Goal: Entertainment & Leisure: Browse casually

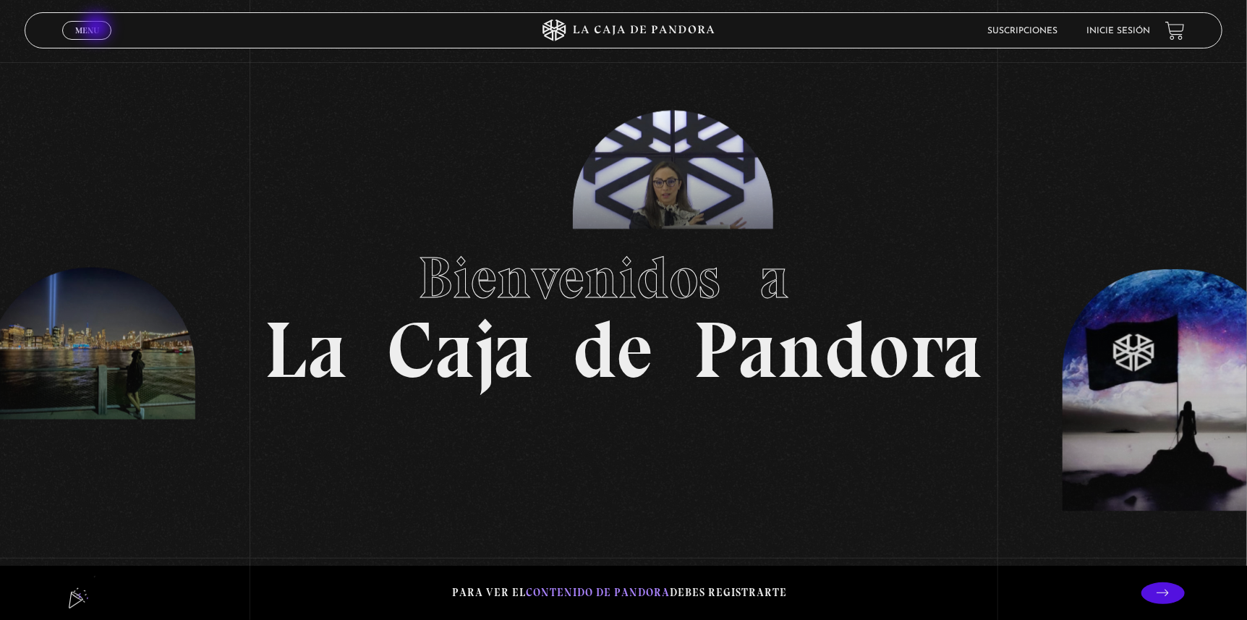
click at [95, 28] on span "Menu" at bounding box center [87, 30] width 24 height 9
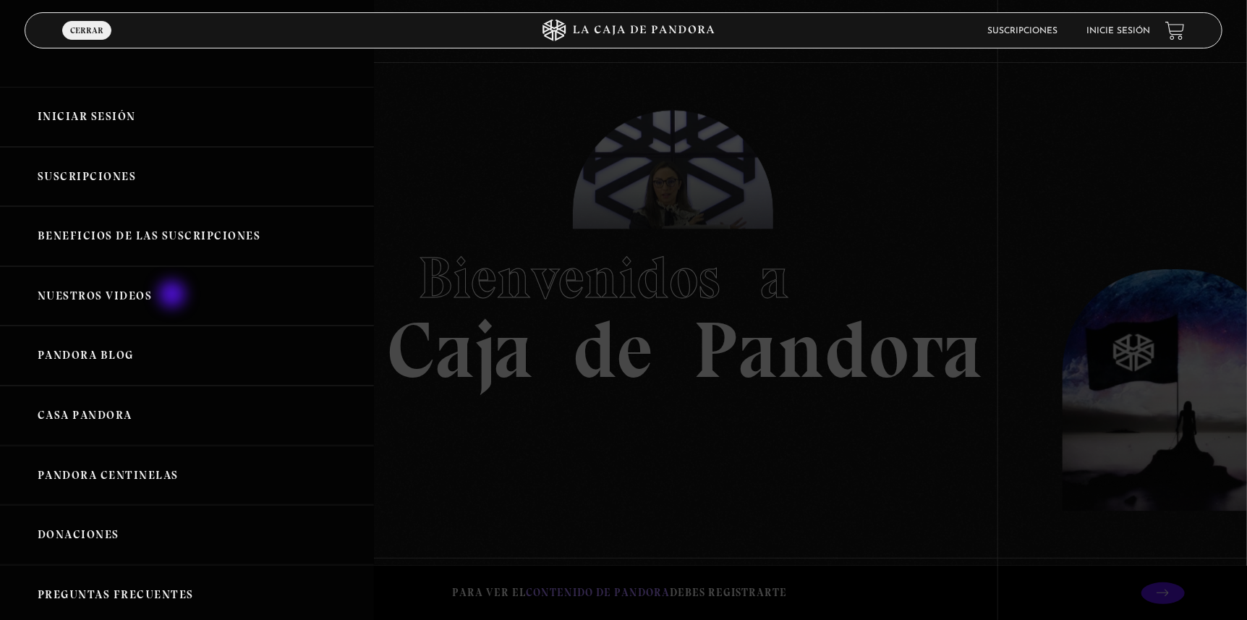
click at [174, 296] on link "Nuestros Videos" at bounding box center [187, 296] width 374 height 60
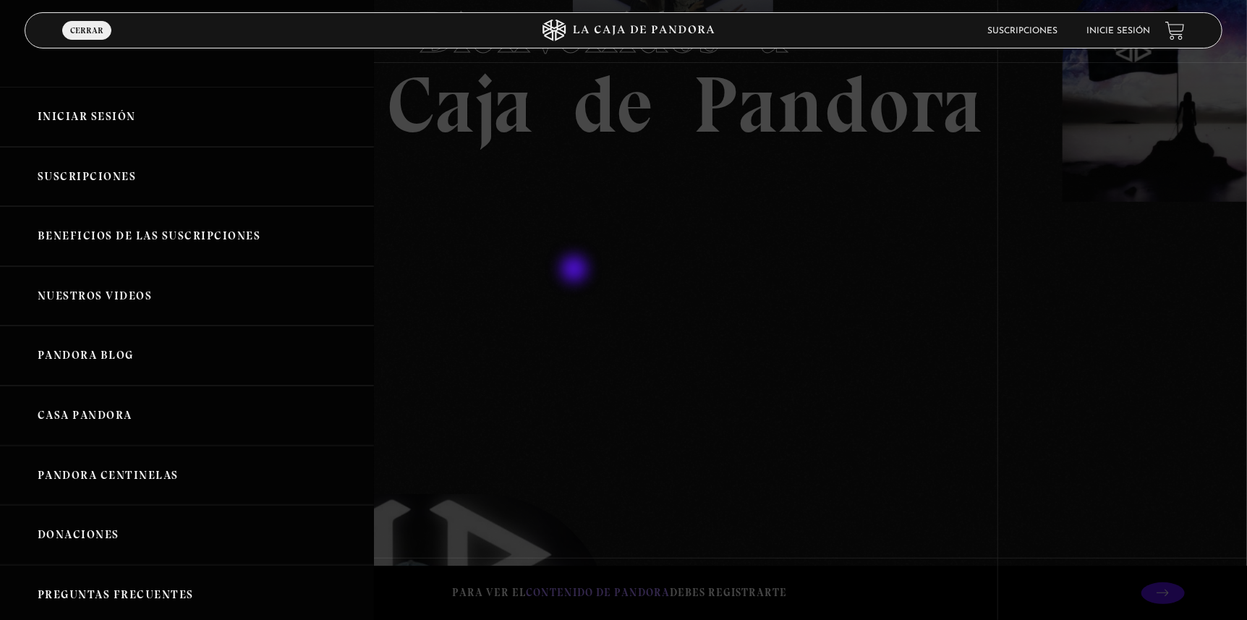
scroll to position [278, 0]
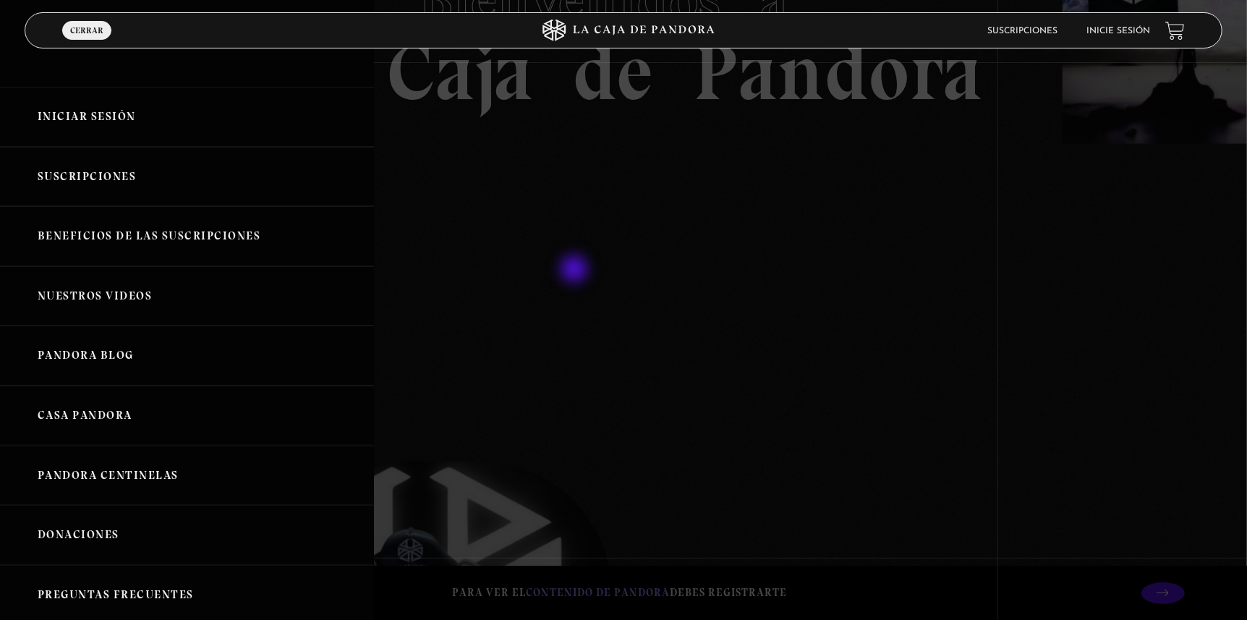
click at [576, 271] on div at bounding box center [623, 310] width 1247 height 620
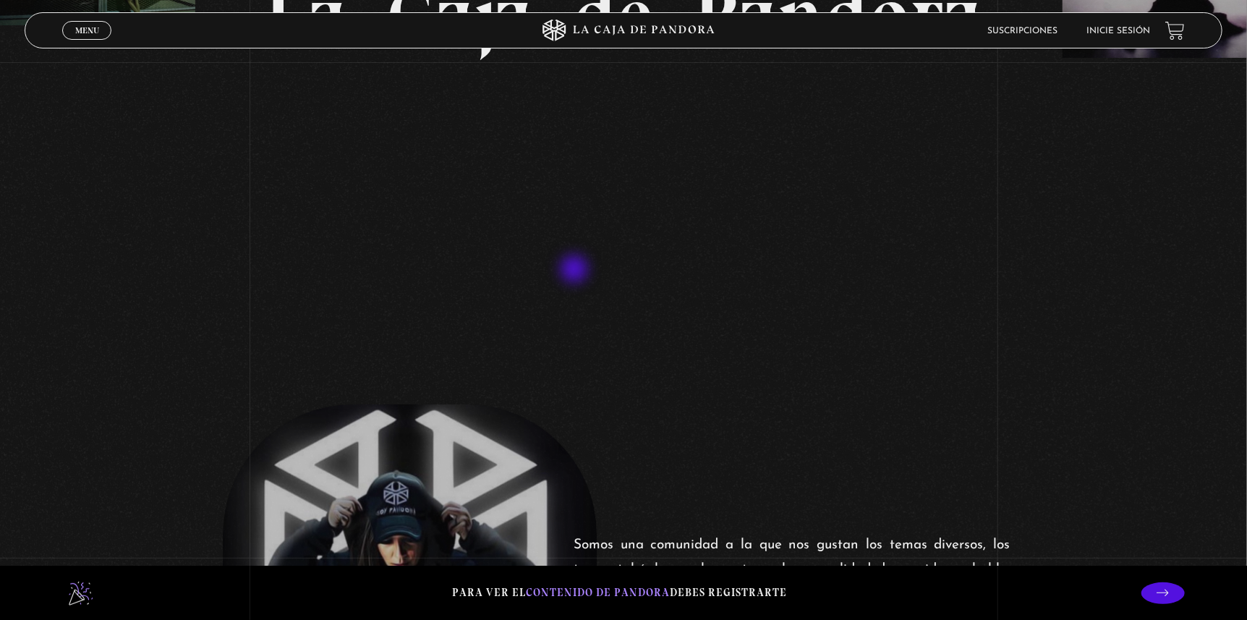
scroll to position [0, 0]
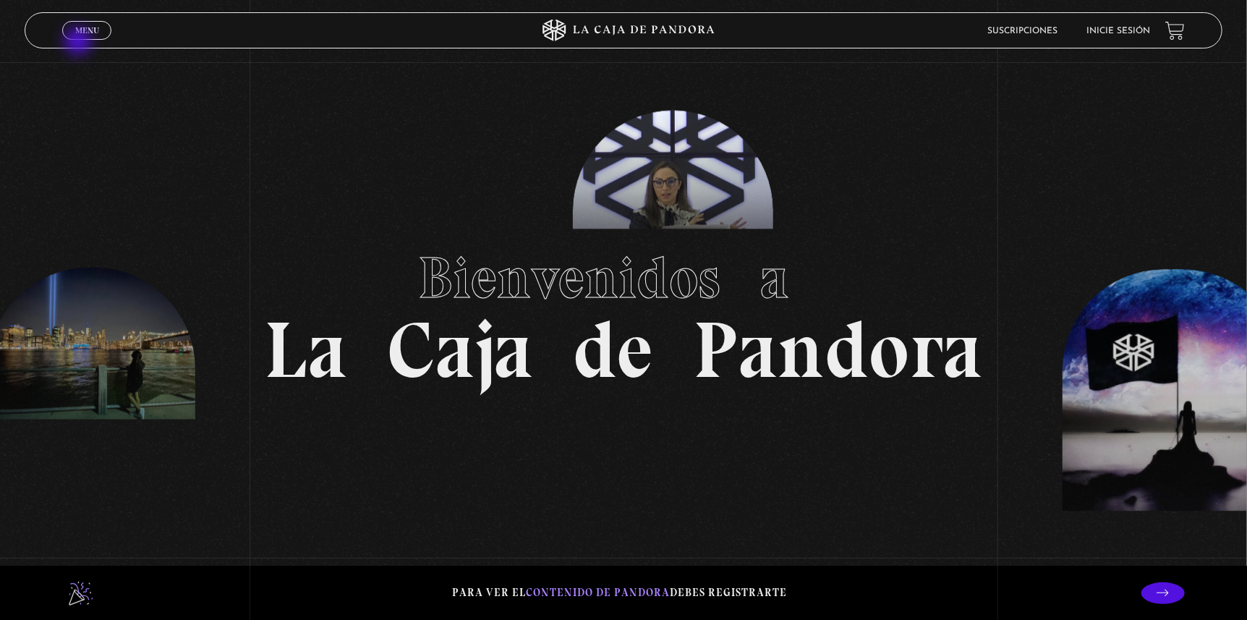
click at [80, 43] on div "Menu Cerrar" at bounding box center [249, 30] width 374 height 35
click at [81, 29] on span "Menu" at bounding box center [87, 30] width 24 height 9
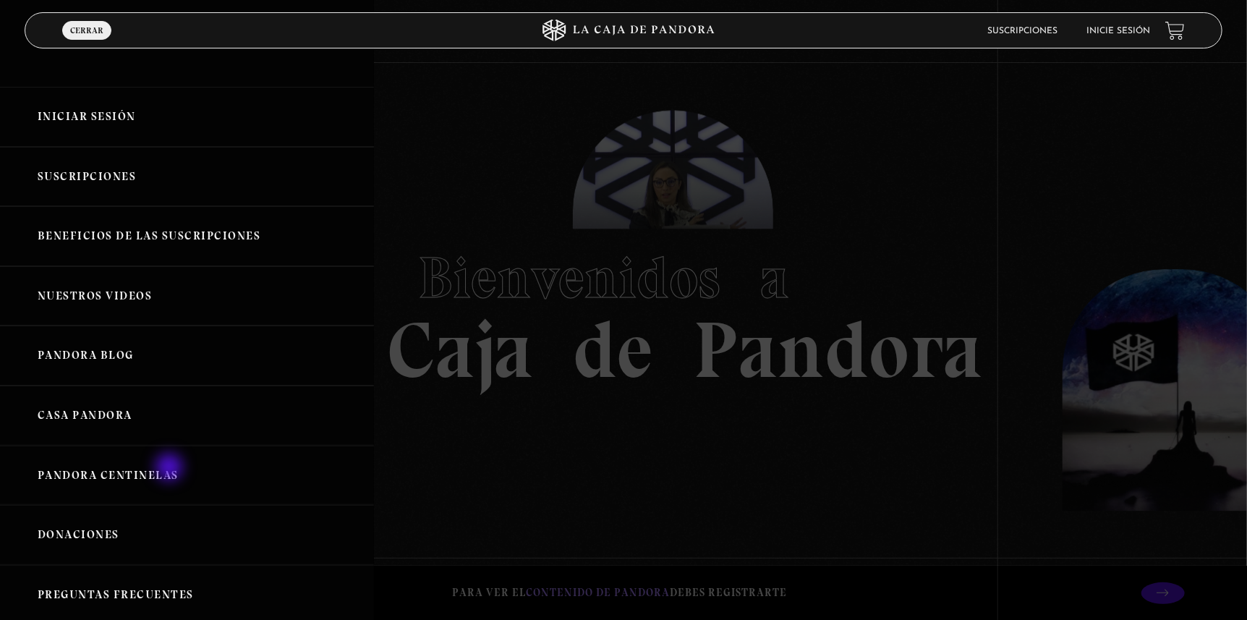
click at [171, 469] on link "Pandora Centinelas" at bounding box center [187, 476] width 374 height 60
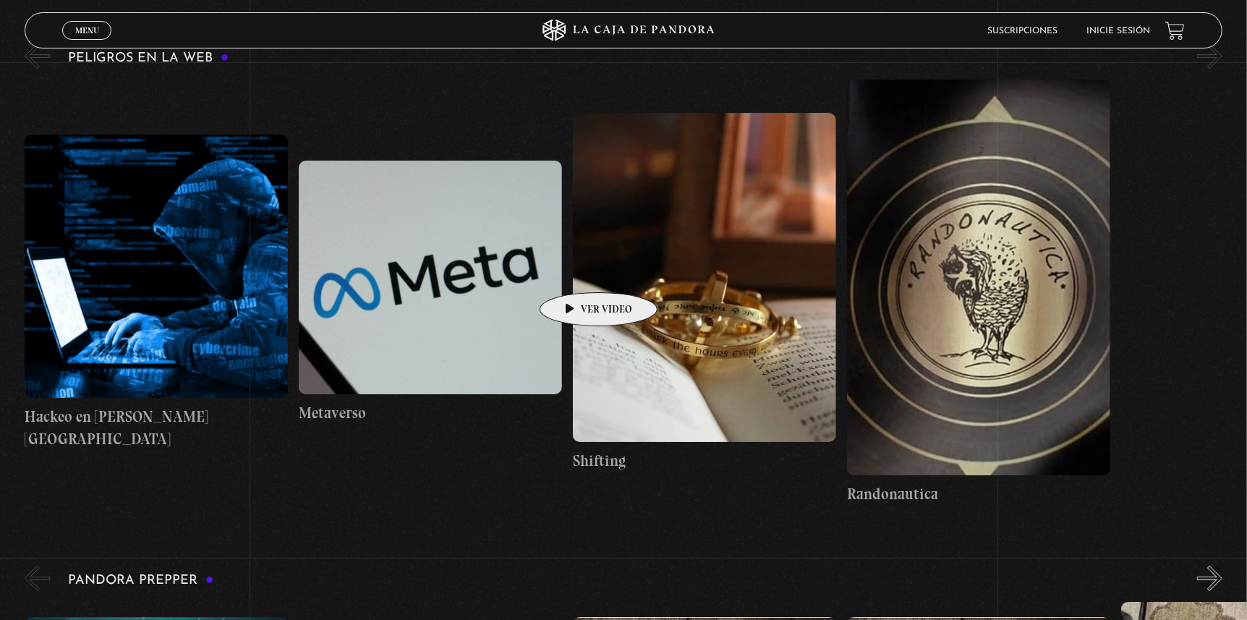
scroll to position [3041, 0]
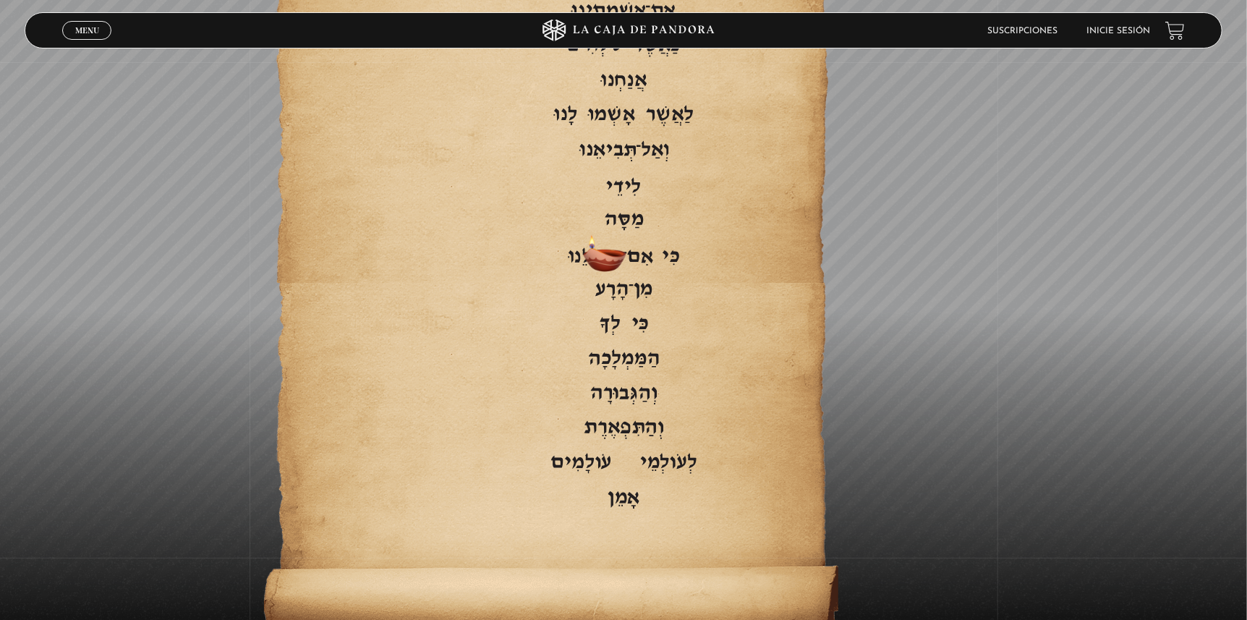
scroll to position [2889, 0]
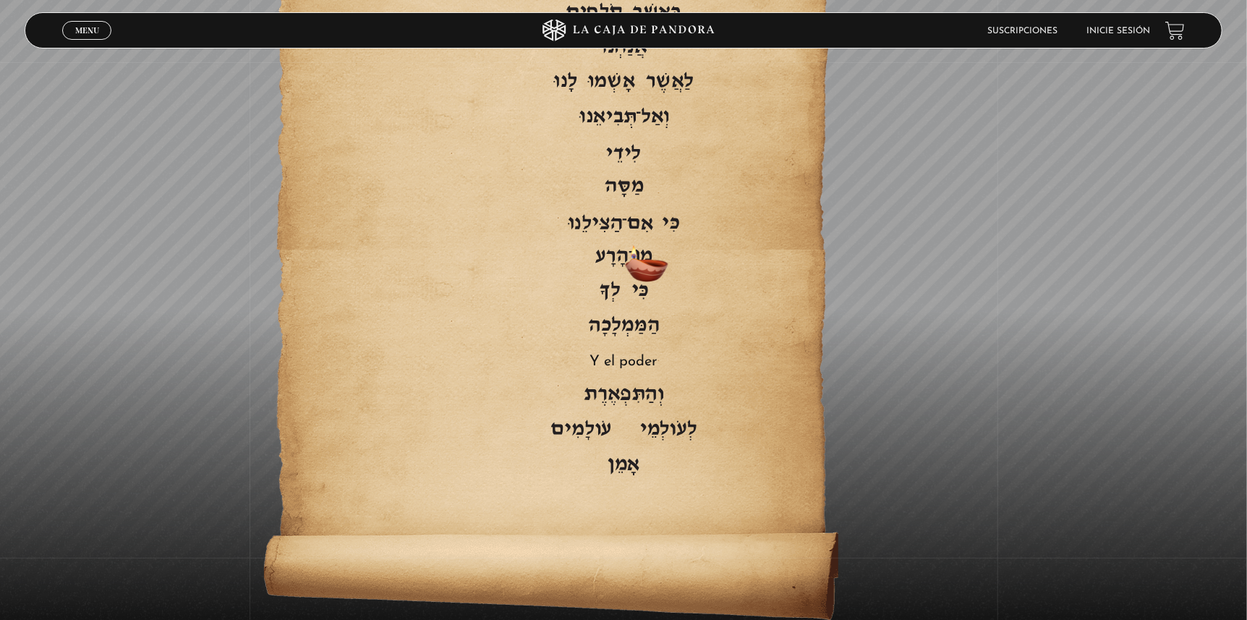
click at [630, 343] on span "Y el poder" at bounding box center [623, 360] width 527 height 35
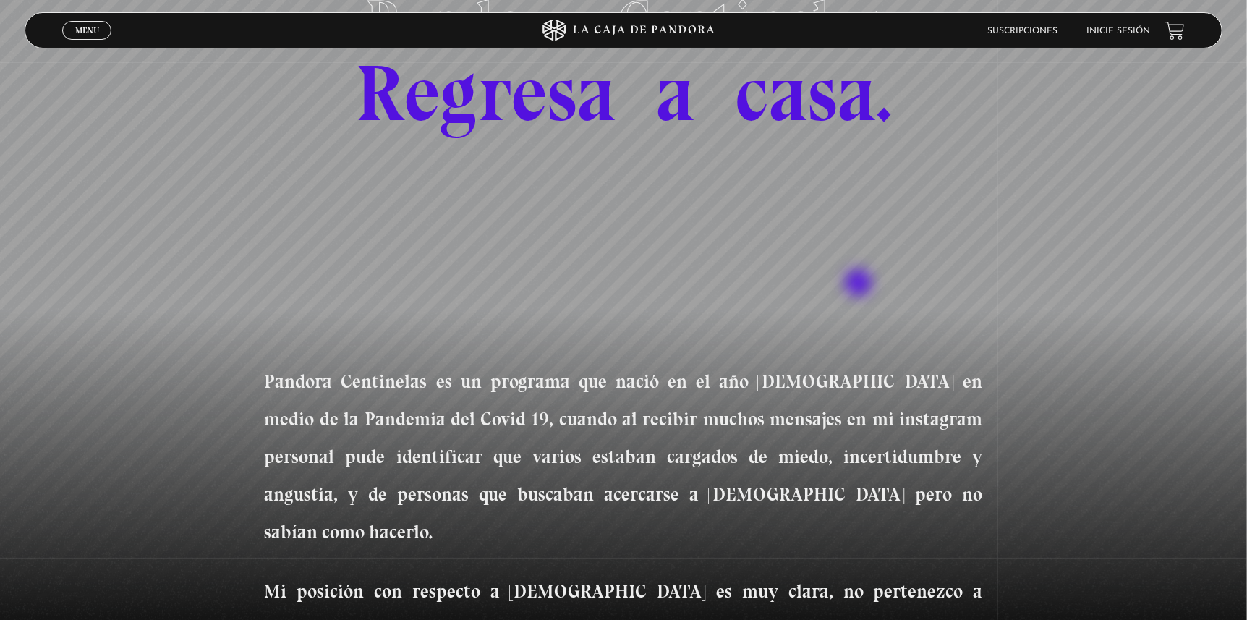
scroll to position [0, 0]
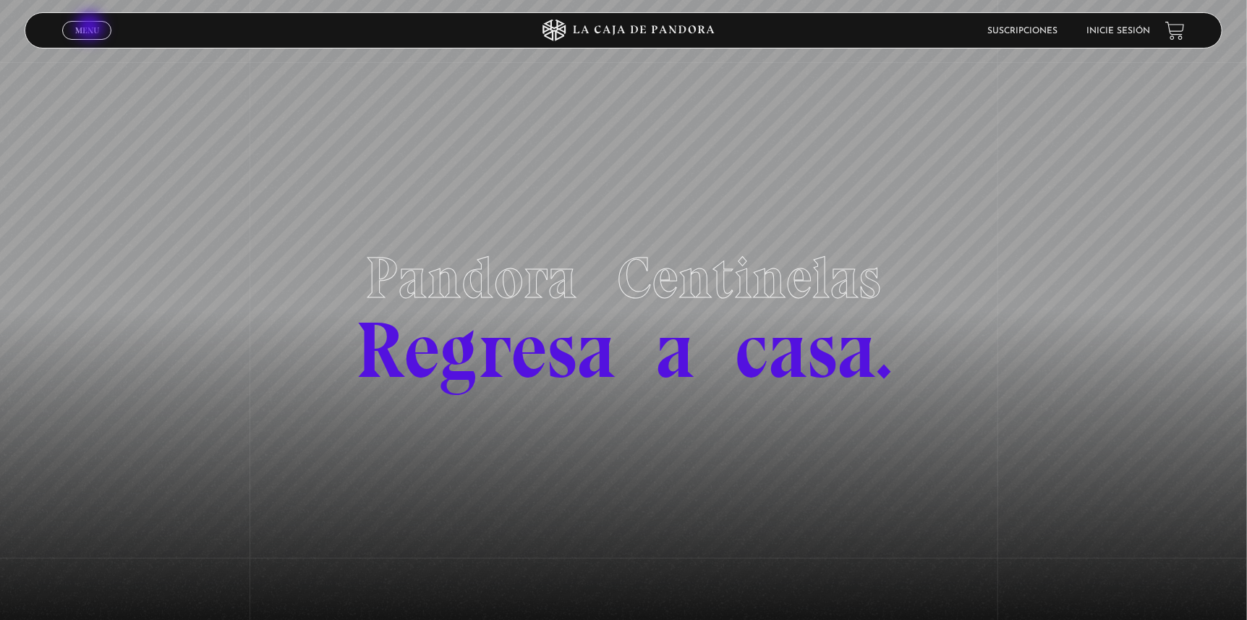
click at [91, 28] on span "Menu" at bounding box center [87, 30] width 24 height 9
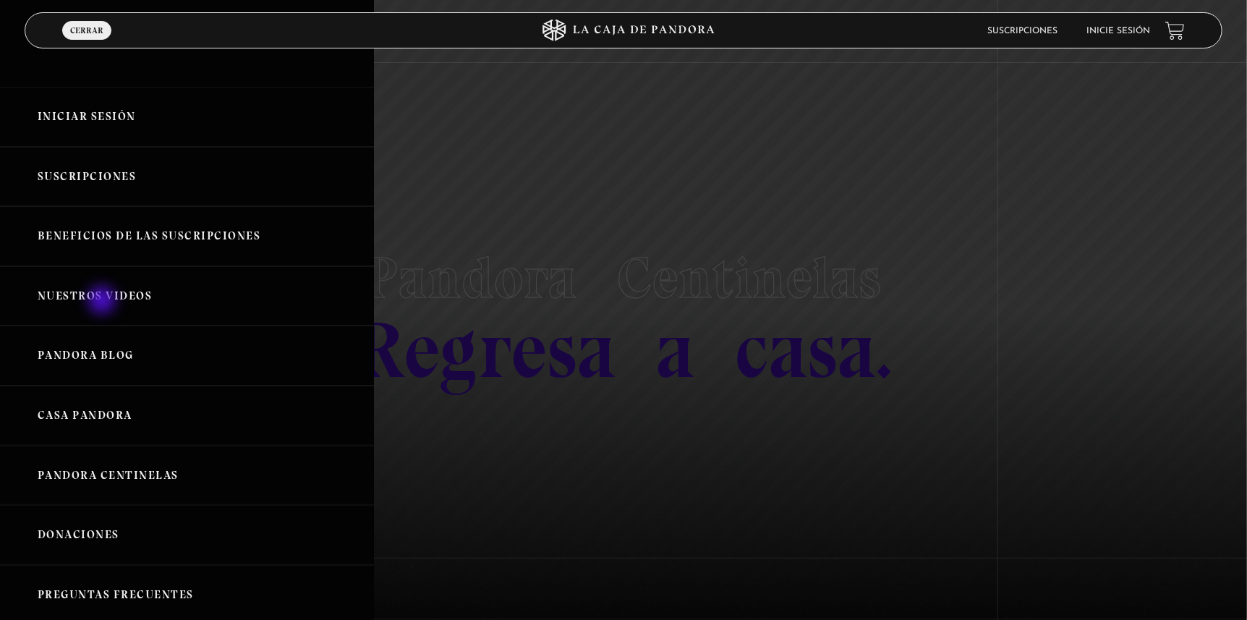
click at [103, 302] on link "Nuestros Videos" at bounding box center [187, 296] width 374 height 60
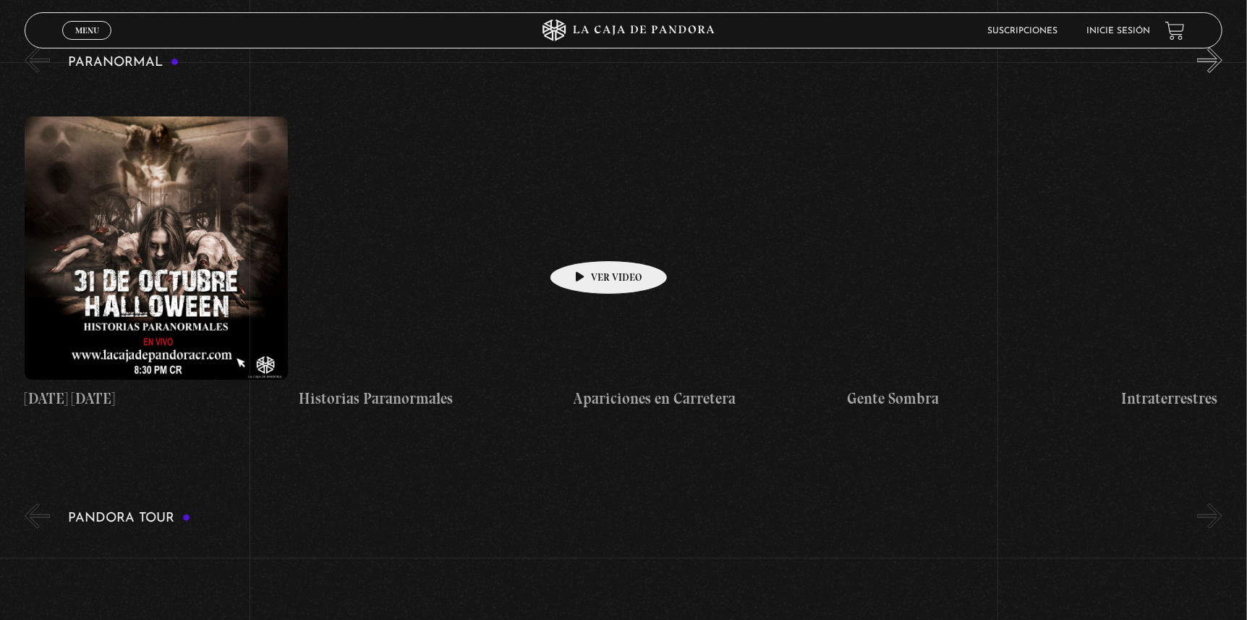
scroll to position [551, 0]
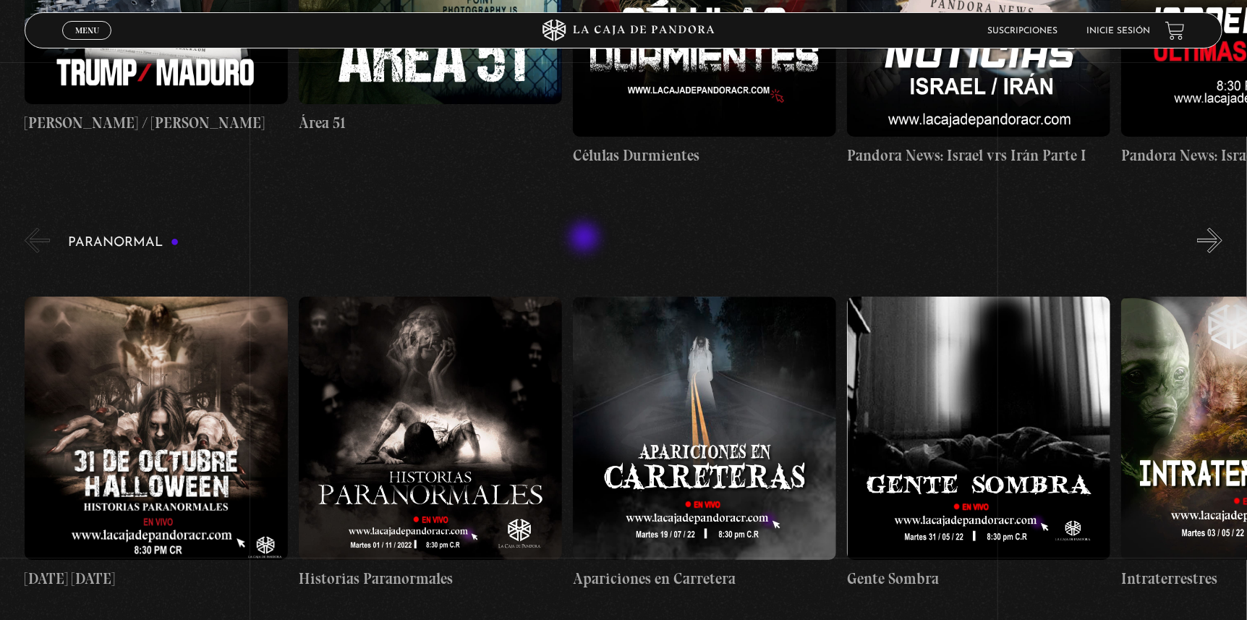
drag, startPoint x: 586, startPoint y: 239, endPoint x: 524, endPoint y: -88, distance: 332.0
drag, startPoint x: 524, startPoint y: -88, endPoint x: 384, endPoint y: 227, distance: 344.6
click at [384, 227] on div "Paranormal 31 Octubre Halloween Historias Paranormales Apariciones en Carretera…" at bounding box center [636, 424] width 1223 height 399
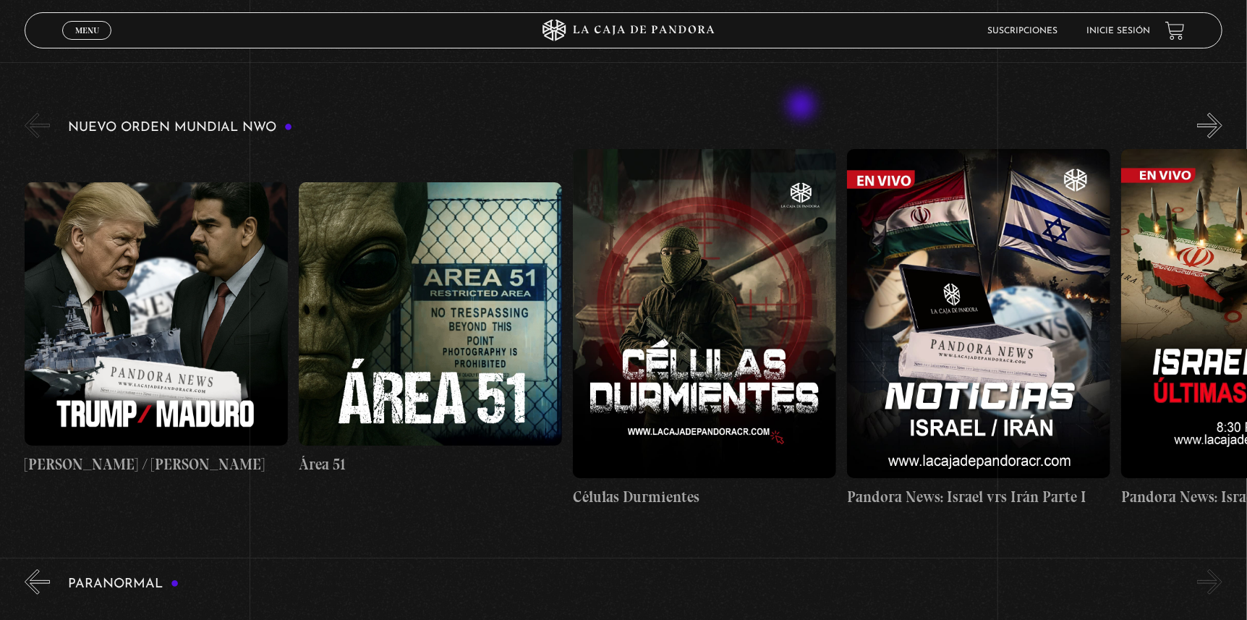
scroll to position [0, 0]
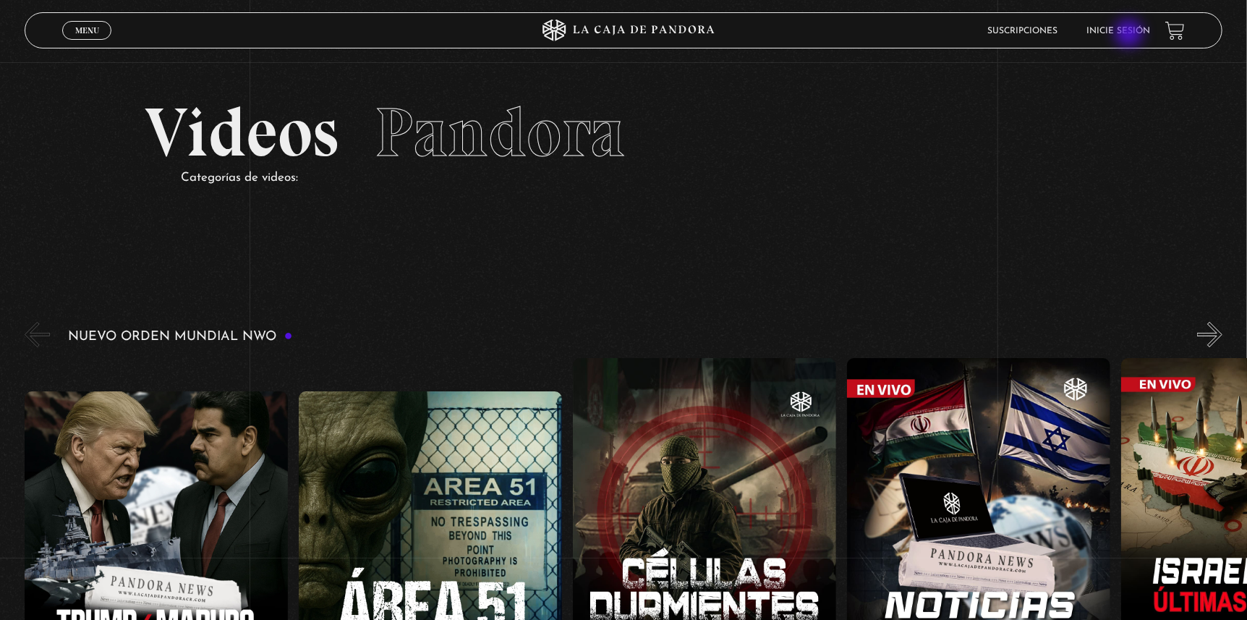
click at [1132, 33] on link "Inicie sesión" at bounding box center [1119, 31] width 64 height 9
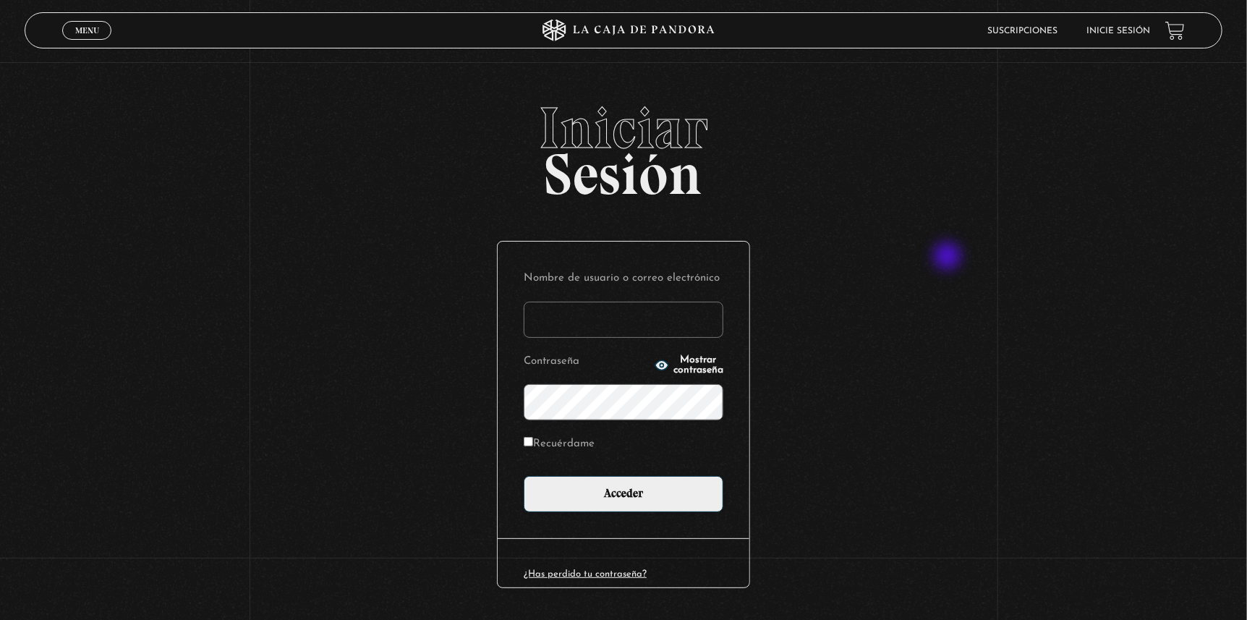
scroll to position [40, 0]
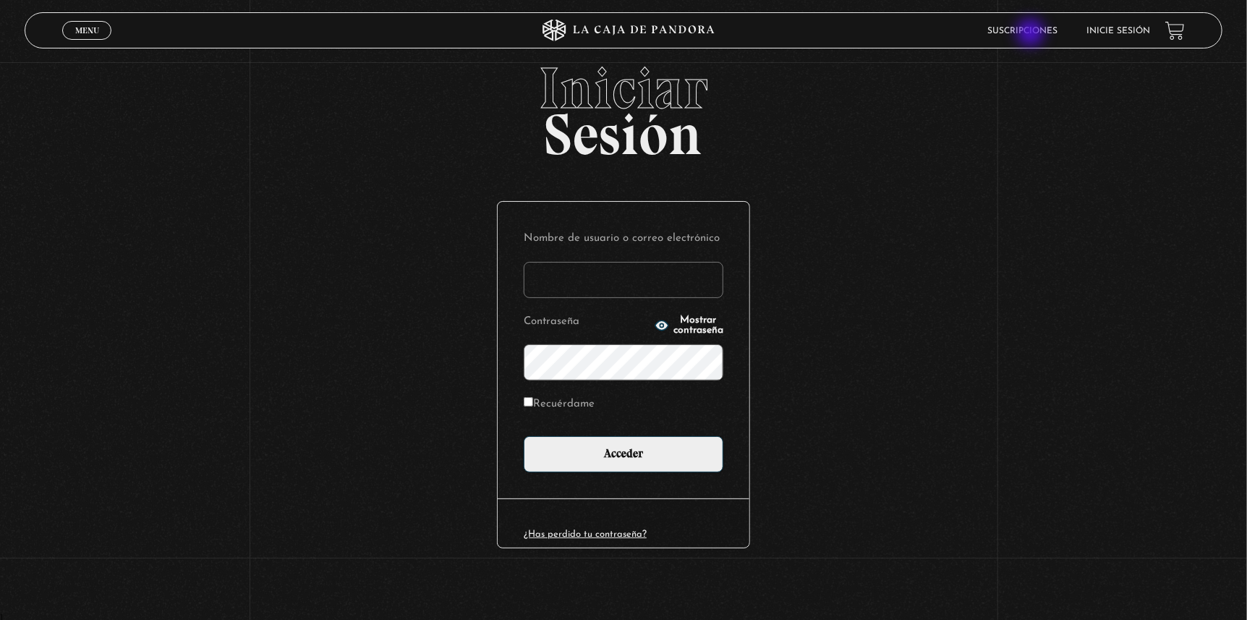
click at [1032, 34] on link "Suscripciones" at bounding box center [1023, 31] width 70 height 9
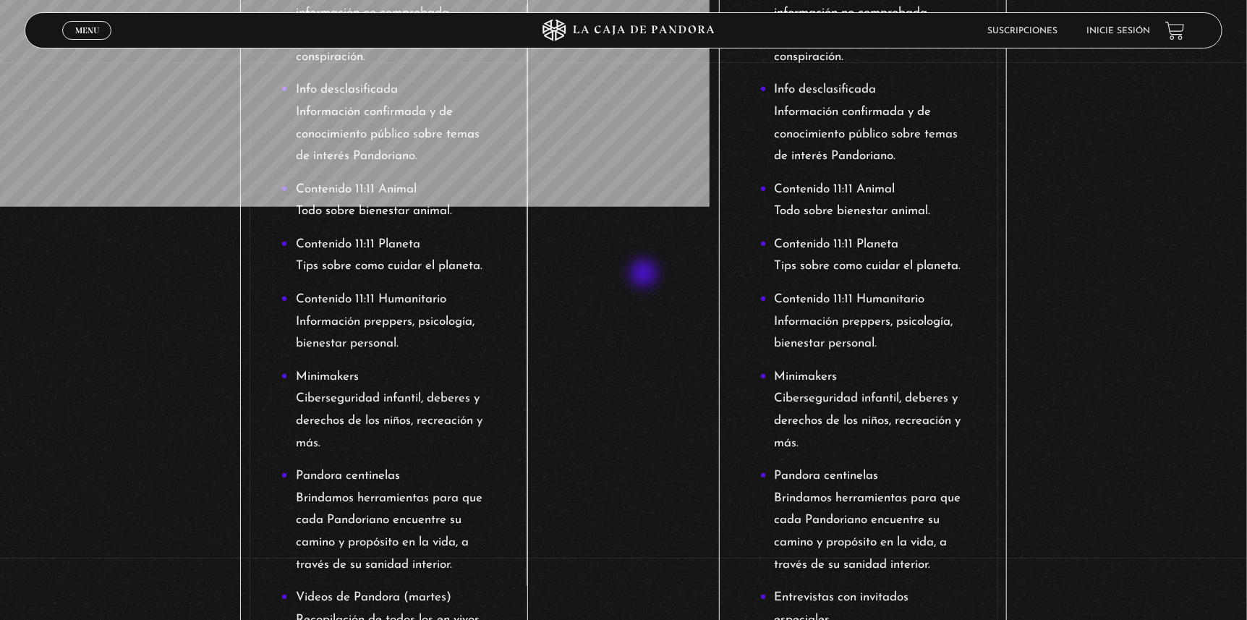
scroll to position [661, 0]
